Goal: Transaction & Acquisition: Purchase product/service

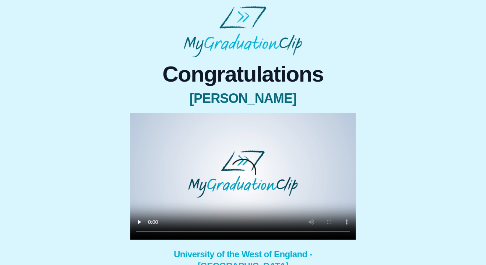
click at [151, 232] on video at bounding box center [242, 176] width 225 height 127
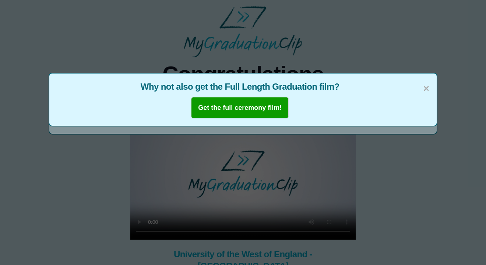
click at [221, 111] on b "Get the full ceremony film!" at bounding box center [240, 107] width 84 height 7
click at [425, 89] on span "×" at bounding box center [426, 88] width 6 height 15
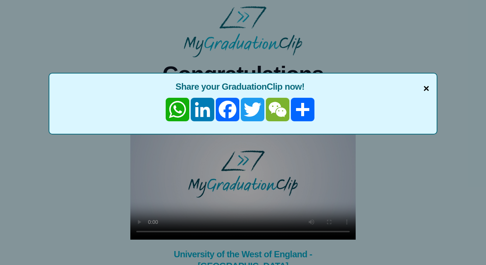
click at [426, 88] on span "×" at bounding box center [426, 88] width 6 height 15
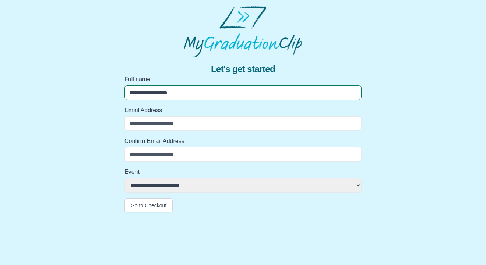
type input "**********"
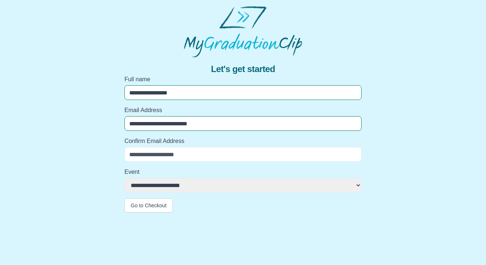
type input "**********"
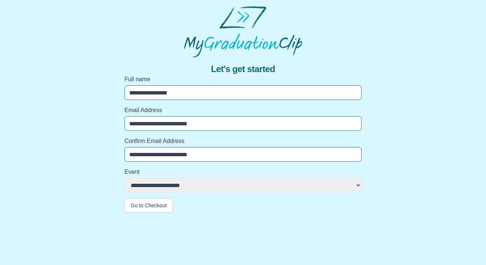
type input "**********"
select select "**********"
click at [157, 204] on button "Go to Checkout" at bounding box center [148, 206] width 48 height 14
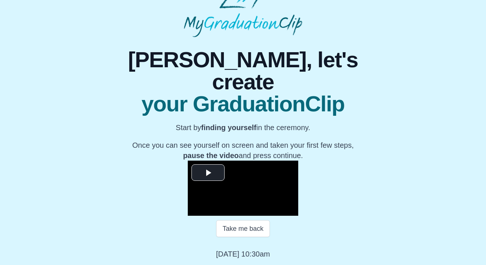
scroll to position [80, 0]
click at [251, 228] on button "Take me back" at bounding box center [242, 229] width 53 height 17
click at [208, 173] on span "Video Player" at bounding box center [208, 173] width 0 height 0
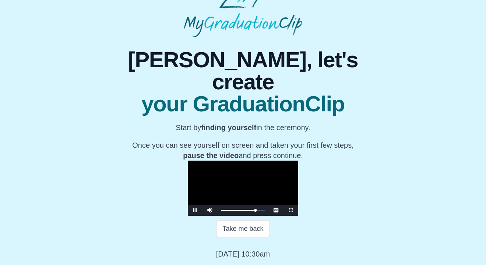
click at [195, 211] on span "Video Player" at bounding box center [195, 211] width 0 height 0
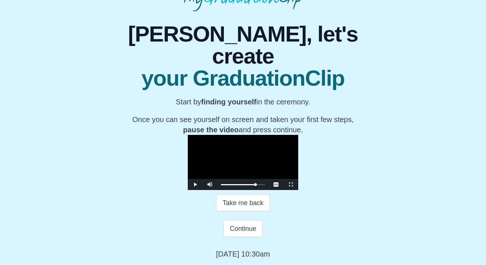
scroll to position [106, 0]
click at [239, 229] on button "Continue" at bounding box center [242, 229] width 39 height 17
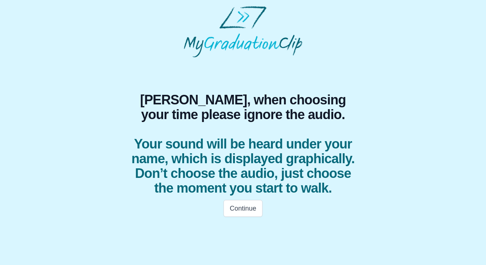
scroll to position [0, 0]
click at [239, 209] on button "Continue" at bounding box center [242, 208] width 39 height 17
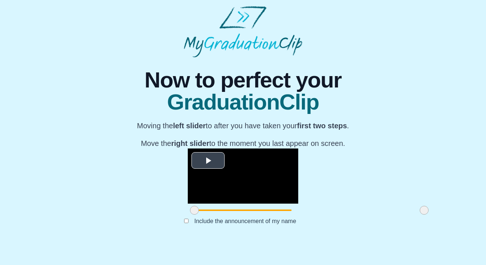
scroll to position [62, 0]
click at [208, 161] on span "Video Player" at bounding box center [208, 161] width 0 height 0
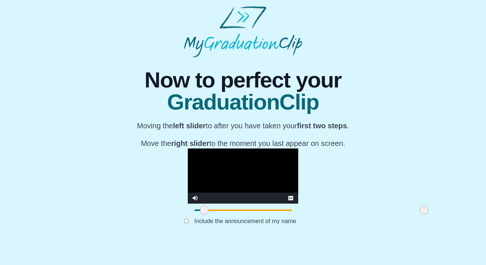
drag, startPoint x: 127, startPoint y: 232, endPoint x: 137, endPoint y: 229, distance: 10.3
click at [200, 215] on span at bounding box center [204, 210] width 9 height 9
click at [188, 170] on video "Video Player" at bounding box center [243, 176] width 110 height 55
drag, startPoint x: 140, startPoint y: 230, endPoint x: 133, endPoint y: 232, distance: 7.1
click at [193, 215] on span at bounding box center [197, 210] width 9 height 9
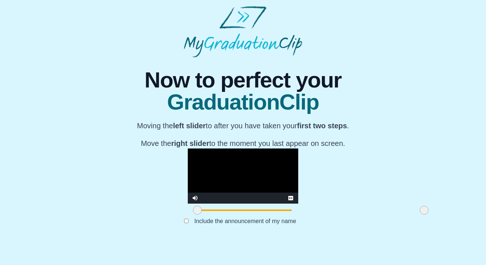
click at [188, 151] on video "Video Player" at bounding box center [243, 176] width 110 height 55
drag, startPoint x: 359, startPoint y: 232, endPoint x: 333, endPoint y: 219, distance: 28.5
click at [298, 217] on div "**********" at bounding box center [243, 183] width 110 height 68
click at [240, 240] on button "Submit" at bounding box center [243, 233] width 29 height 14
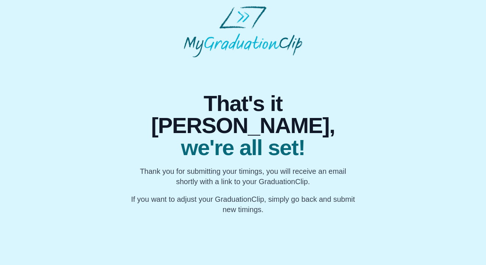
scroll to position [0, 0]
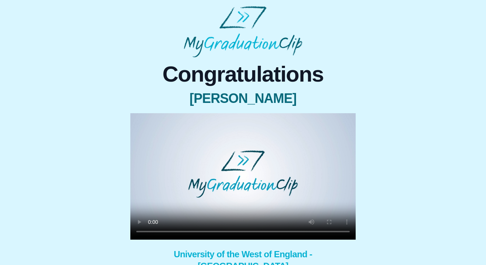
click at [149, 230] on video at bounding box center [242, 176] width 225 height 127
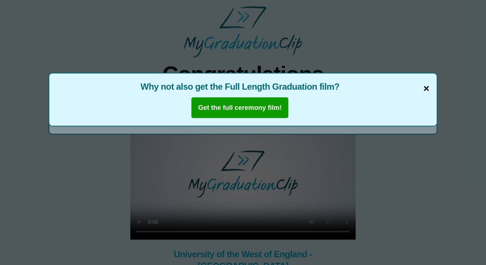
click at [426, 90] on span "×" at bounding box center [426, 88] width 6 height 15
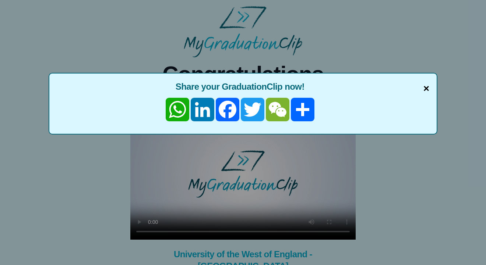
click at [426, 90] on span "×" at bounding box center [426, 88] width 6 height 15
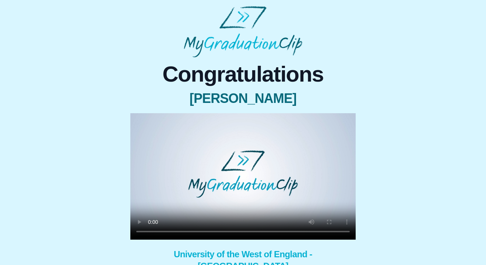
click at [151, 230] on video at bounding box center [242, 176] width 225 height 127
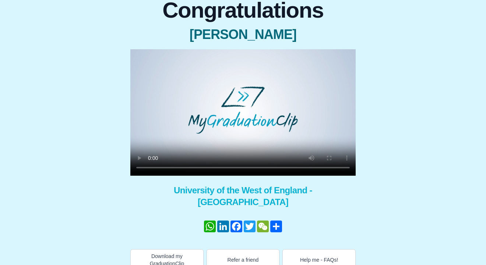
scroll to position [64, 0]
click at [175, 250] on button "Download my GraduationClip" at bounding box center [166, 260] width 73 height 21
